Goal: Navigation & Orientation: Find specific page/section

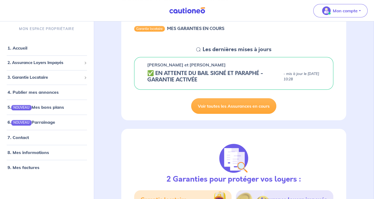
scroll to position [54, 0]
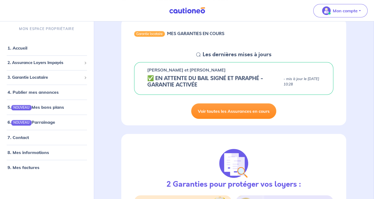
click at [257, 112] on link "Voir toutes les Assurances en cours" at bounding box center [233, 111] width 85 height 16
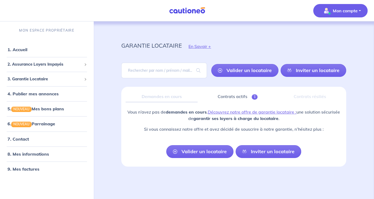
click at [340, 13] on p "Mon compte" at bounding box center [345, 10] width 25 height 6
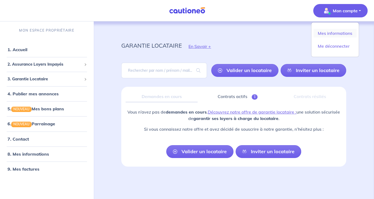
click at [320, 32] on link "Mes informations" at bounding box center [334, 33] width 43 height 9
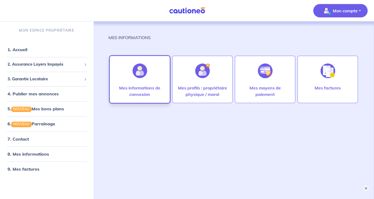
click at [143, 74] on img at bounding box center [139, 70] width 15 height 15
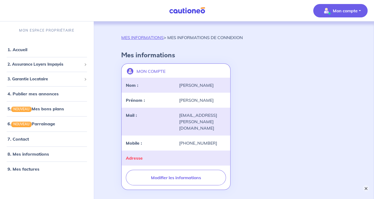
click at [365, 187] on button "×" at bounding box center [366, 188] width 6 height 6
click at [17, 49] on link "1. Accueil" at bounding box center [17, 49] width 20 height 5
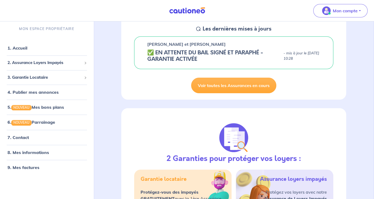
scroll to position [80, 0]
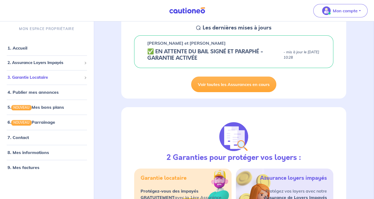
click at [27, 78] on span "3. Garantie Locataire" at bounding box center [44, 77] width 74 height 6
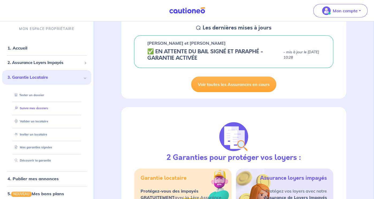
click at [31, 109] on link "Suivre mes dossiers" at bounding box center [31, 108] width 36 height 4
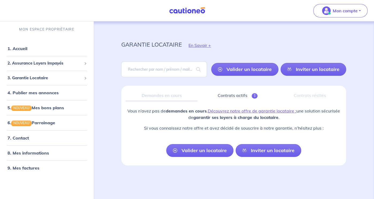
scroll to position [1, 0]
click at [37, 166] on link "9. Mes factures" at bounding box center [22, 167] width 31 height 5
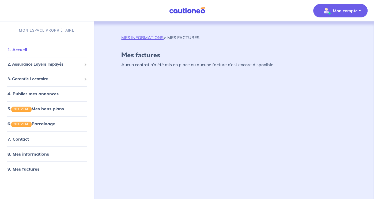
click at [26, 49] on link "1. Accueil" at bounding box center [17, 49] width 20 height 5
